Goal: Navigation & Orientation: Find specific page/section

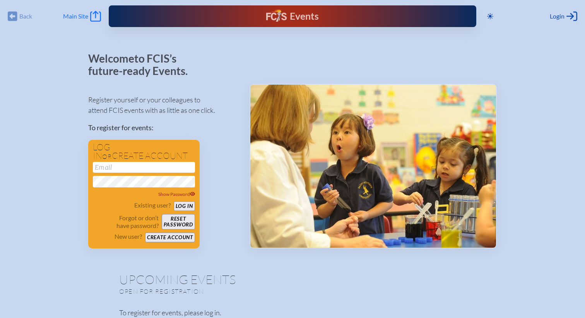
click at [96, 13] on icon at bounding box center [95, 16] width 11 height 11
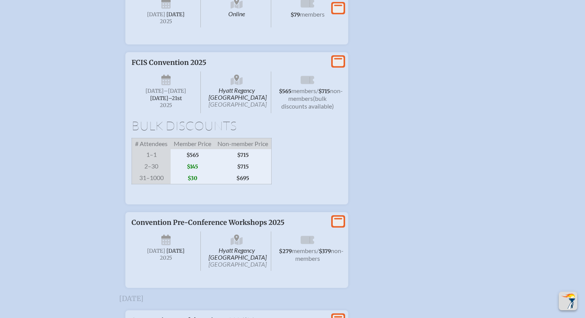
scroll to position [1458, 0]
